Goal: Navigation & Orientation: Find specific page/section

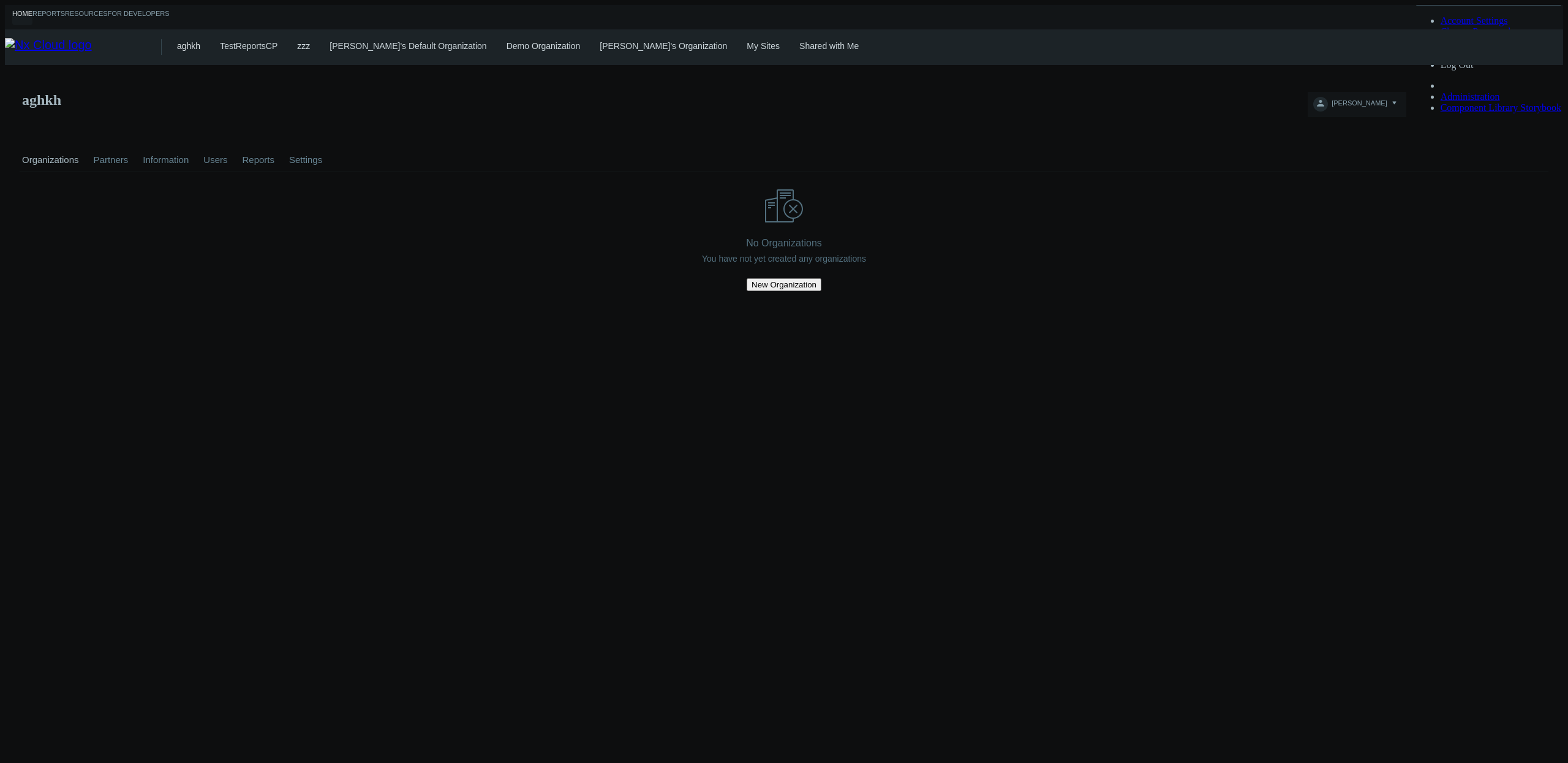
click at [747, 47] on link "My Sites" at bounding box center [764, 46] width 33 height 10
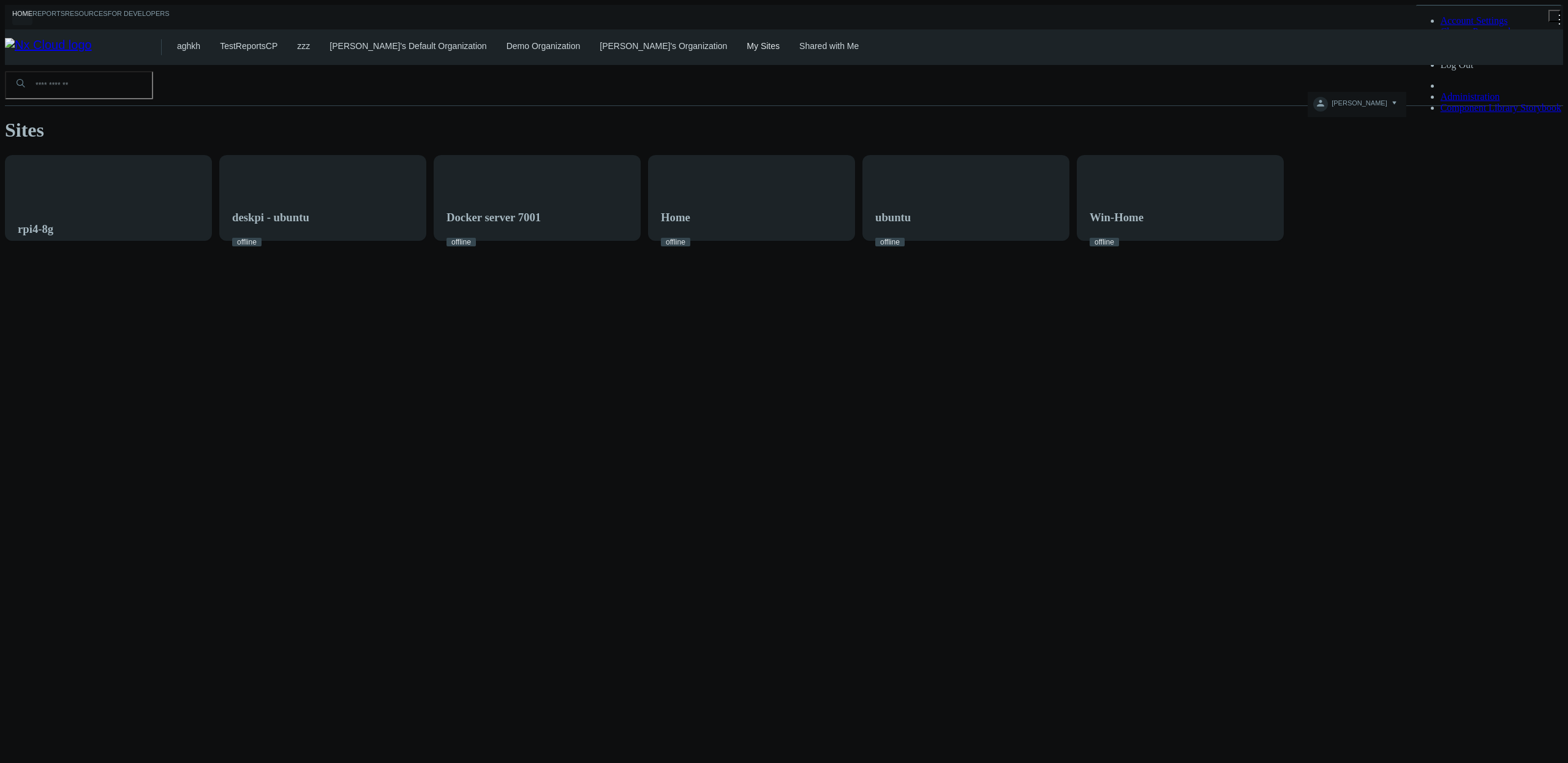
click at [799, 47] on link "Shared with Me" at bounding box center [829, 46] width 59 height 10
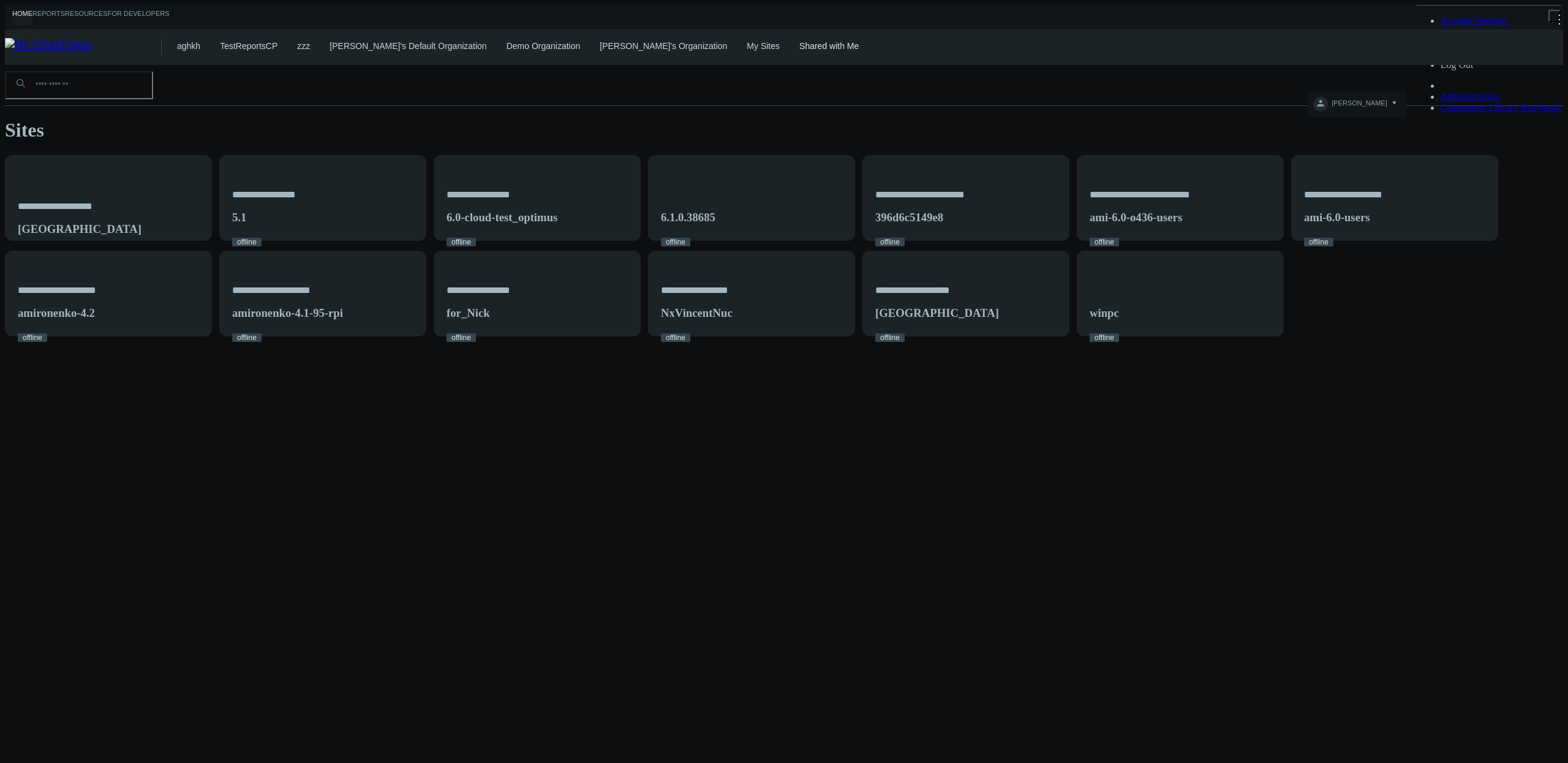
click at [1256, 240] on nx-home-systems-list "**********" at bounding box center [784, 201] width 1558 height 271
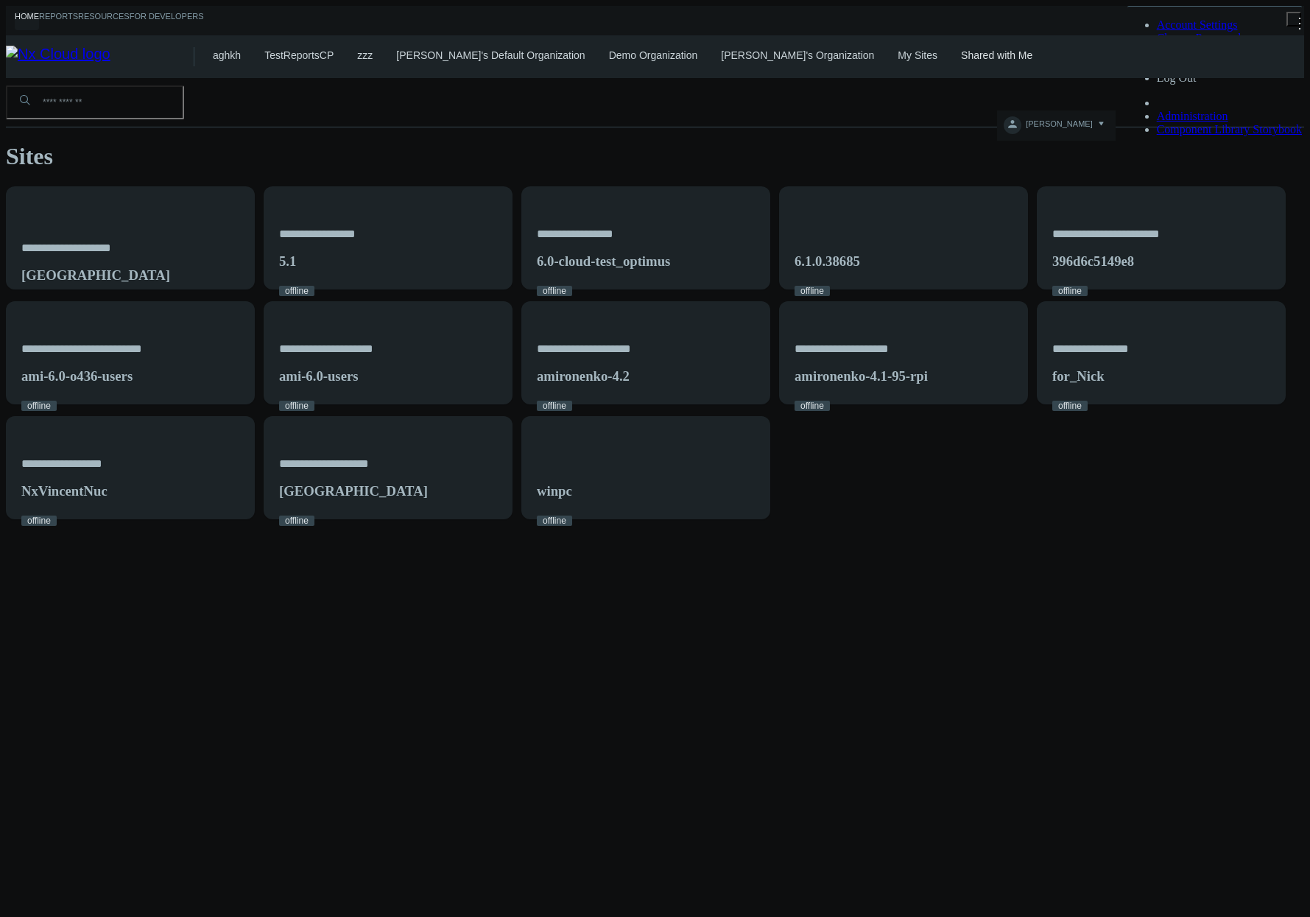
click at [898, 49] on link "My Sites" at bounding box center [918, 55] width 40 height 12
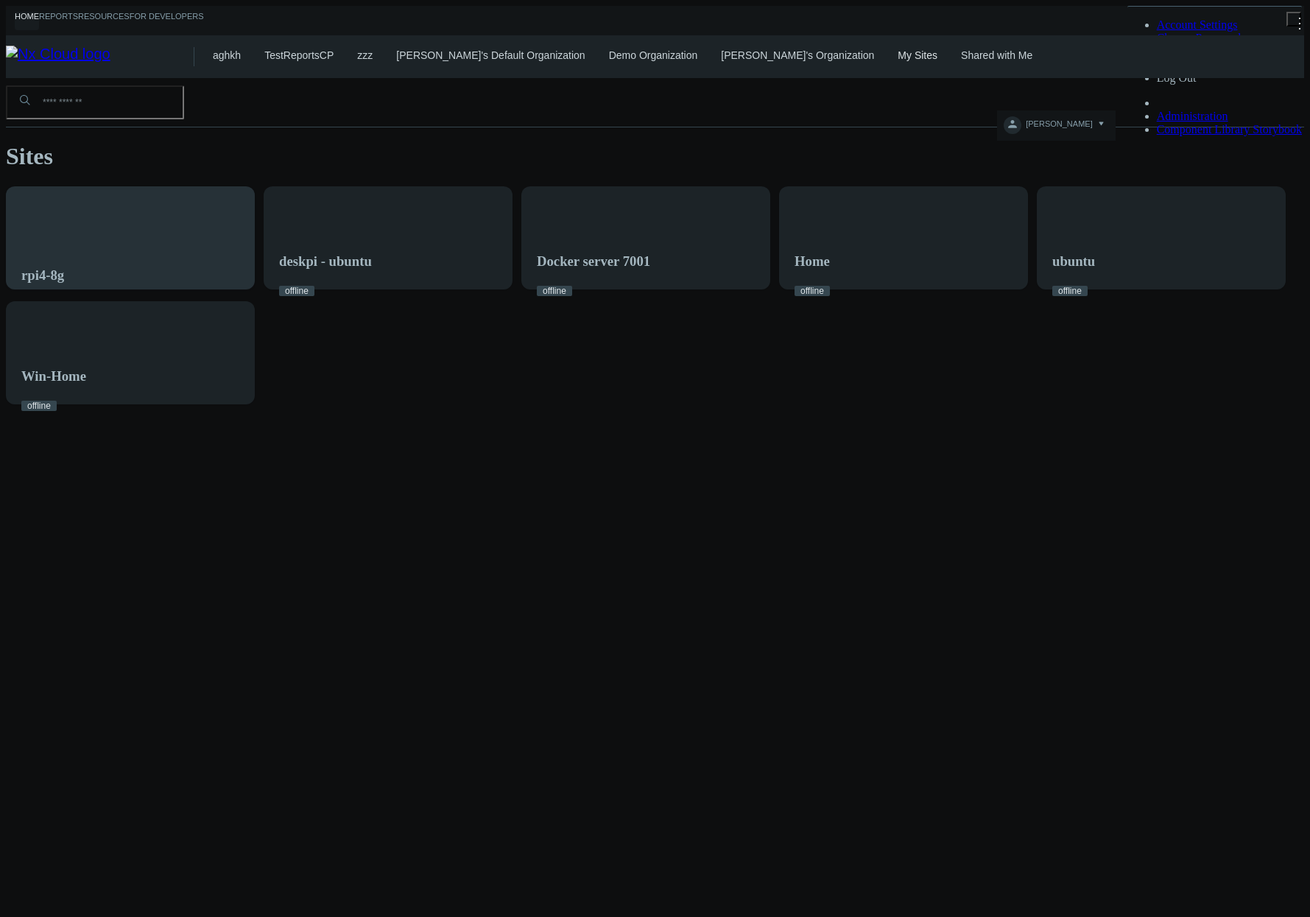
click at [254, 214] on div "rpi4-8g" at bounding box center [130, 246] width 247 height 119
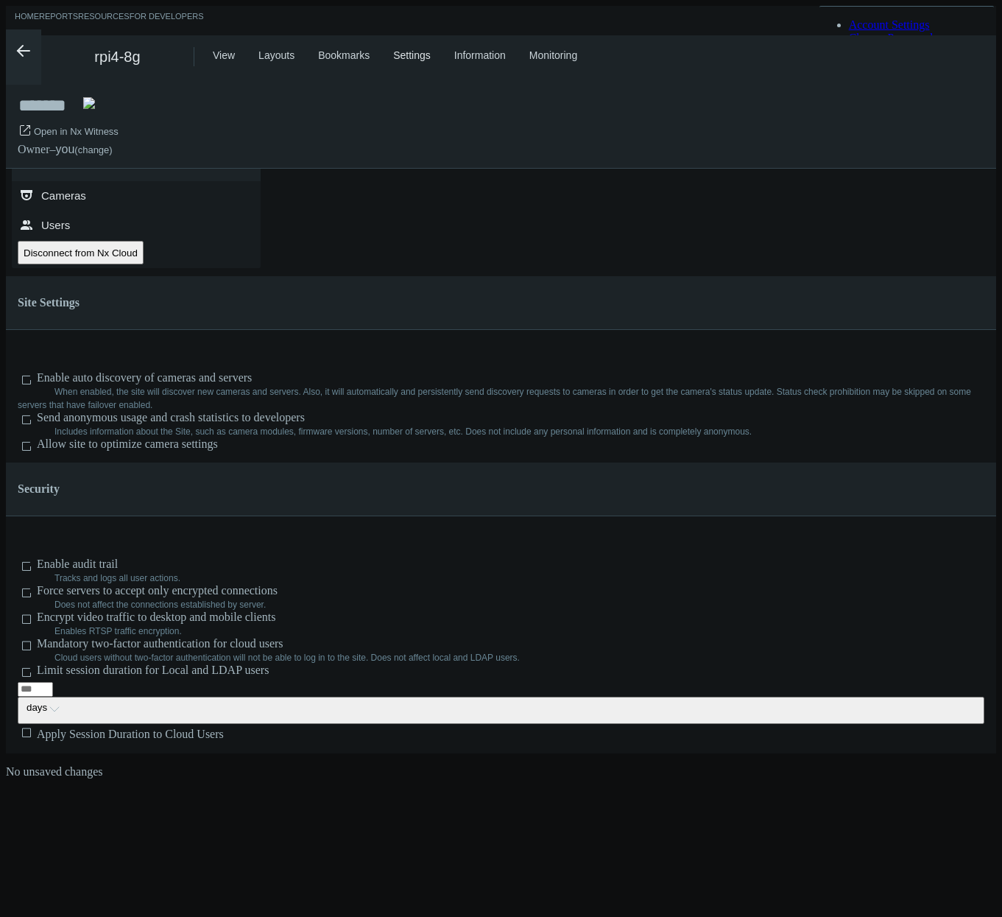
click at [784, 119] on span "[PERSON_NAME]" at bounding box center [751, 127] width 66 height 17
click at [889, 84] on link "Log Out" at bounding box center [869, 77] width 40 height 13
